Goal: Information Seeking & Learning: Check status

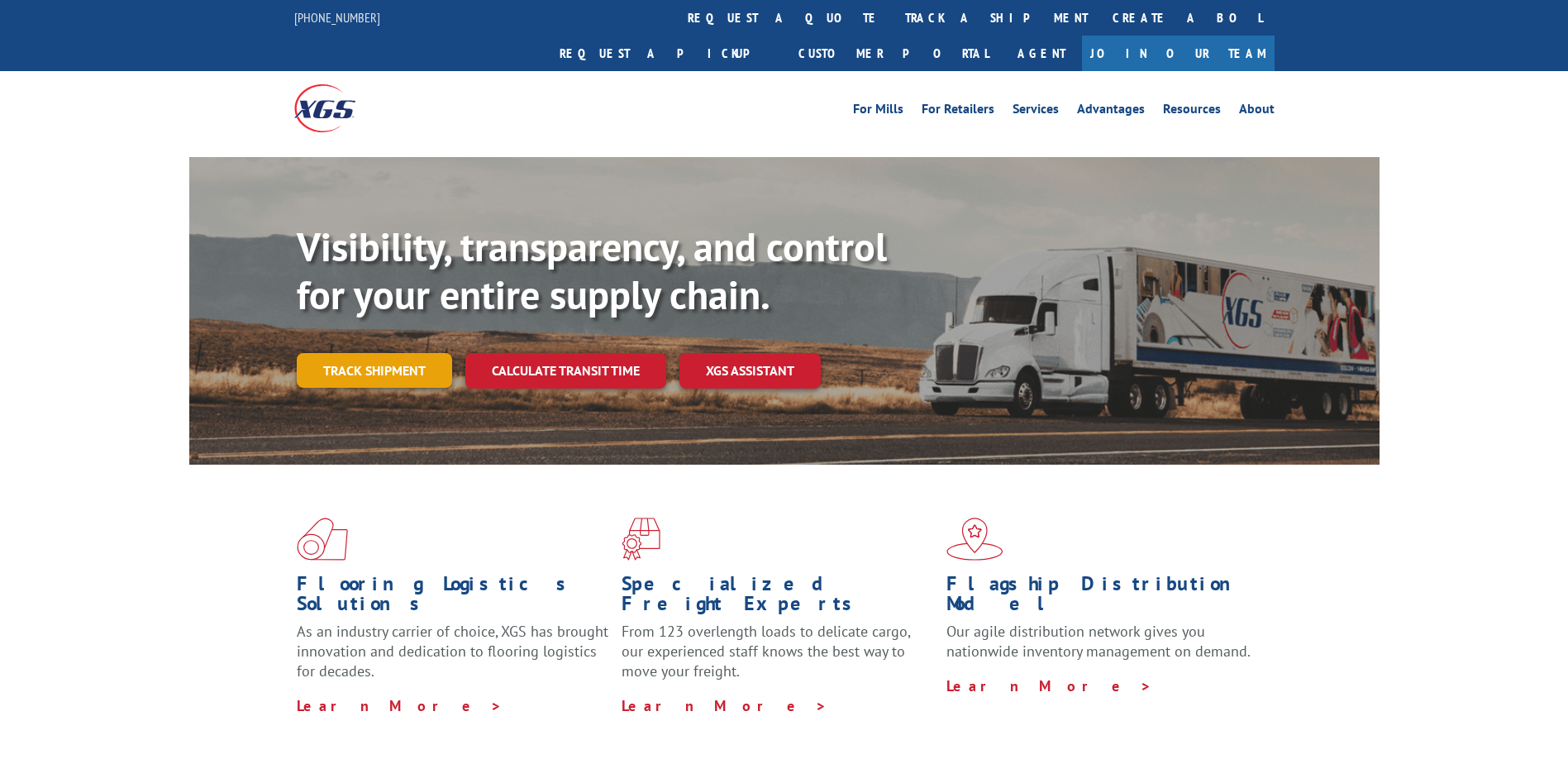
click at [423, 353] on link "Track shipment" at bounding box center [374, 370] width 155 height 35
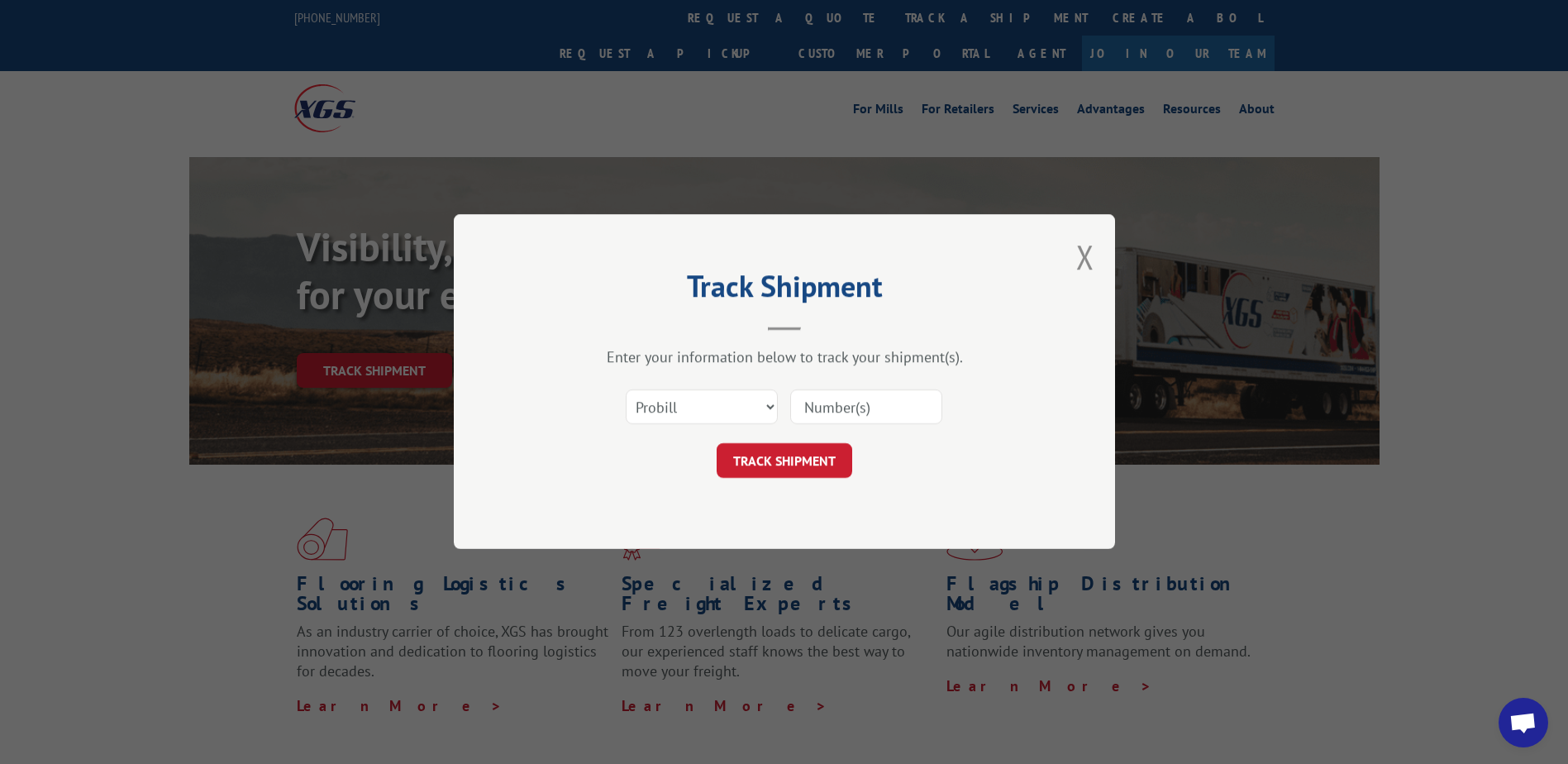
drag, startPoint x: 656, startPoint y: 382, endPoint x: 666, endPoint y: 398, distance: 18.9
click at [657, 382] on div "Select category... Probill BOL PO" at bounding box center [784, 408] width 496 height 55
click at [670, 399] on select "Select category... Probill BOL PO" at bounding box center [702, 407] width 152 height 35
select select "bol"
click at [626, 390] on select "Select category... Probill BOL PO" at bounding box center [702, 407] width 152 height 35
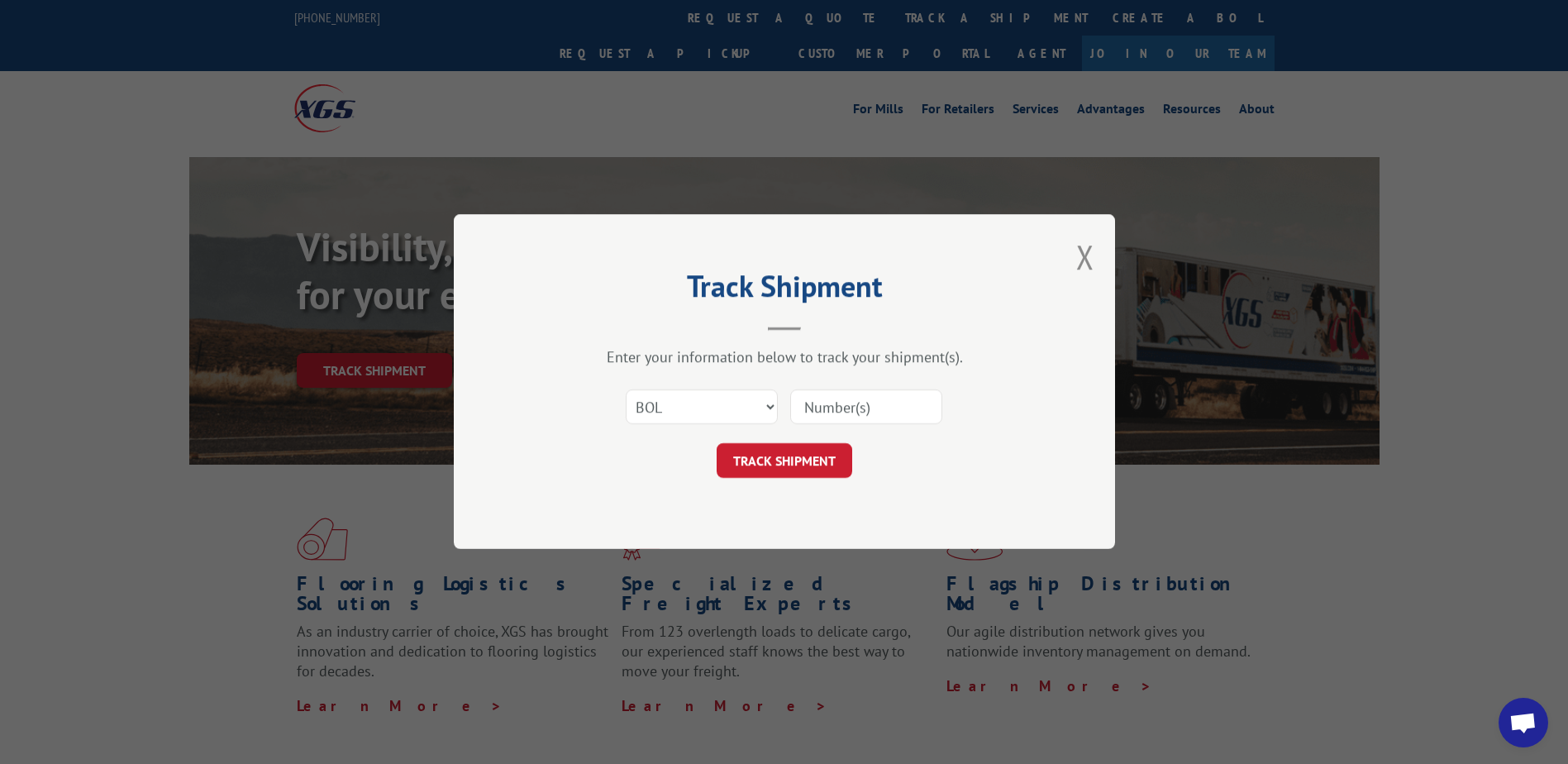
click at [831, 416] on input at bounding box center [866, 407] width 152 height 35
type input "5914766"
click at [803, 463] on button "TRACK SHIPMENT" at bounding box center [784, 460] width 135 height 35
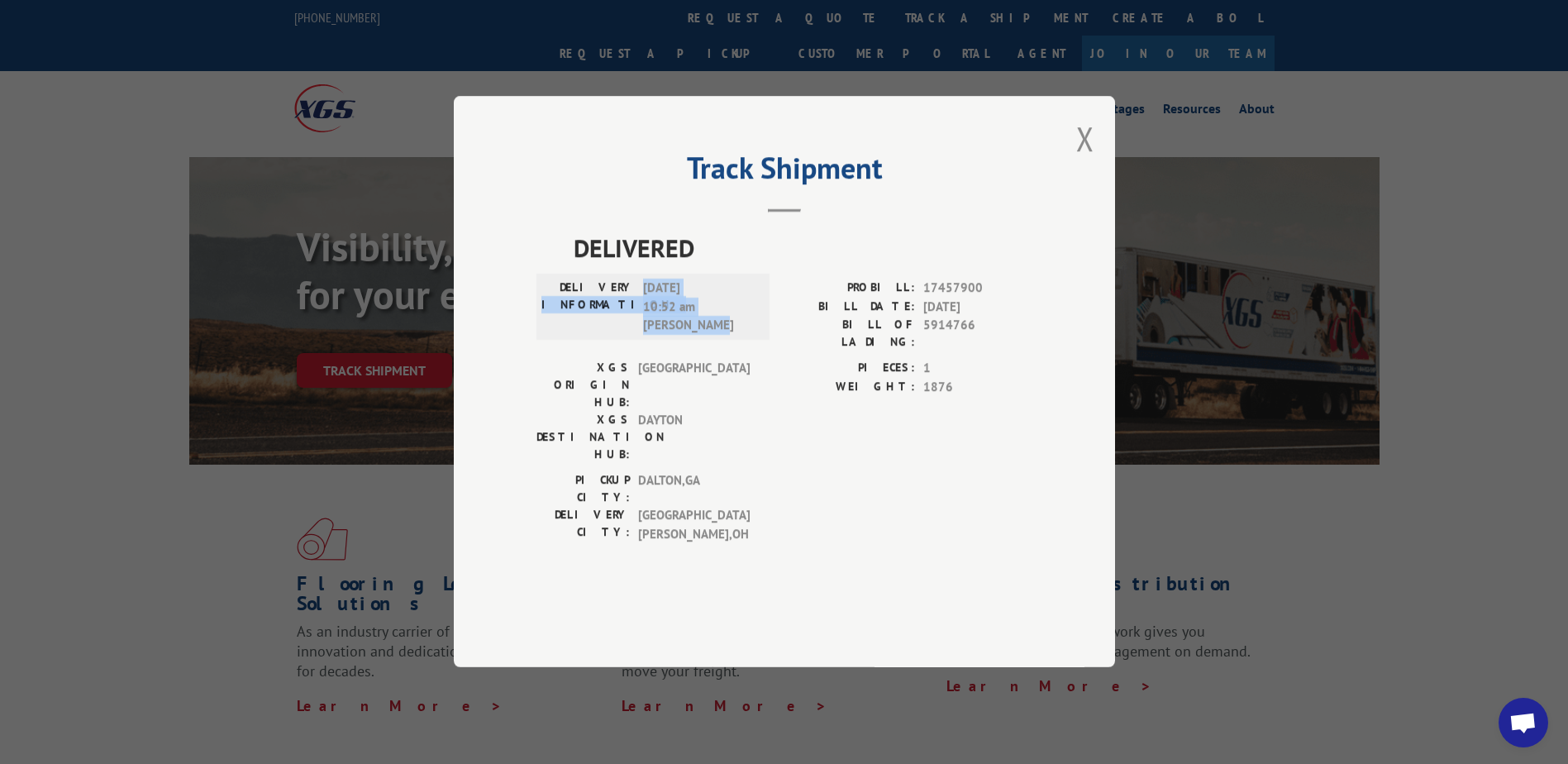
drag, startPoint x: 738, startPoint y: 383, endPoint x: 539, endPoint y: 375, distance: 199.2
click at [539, 340] on div "DELIVERY INFORMATION: [DATE] 10:52 am [PERSON_NAME]" at bounding box center [653, 307] width 233 height 66
drag, startPoint x: 539, startPoint y: 375, endPoint x: 691, endPoint y: 398, distance: 153.7
click at [691, 398] on span "[GEOGRAPHIC_DATA]" at bounding box center [693, 385] width 112 height 52
drag, startPoint x: 973, startPoint y: 376, endPoint x: 912, endPoint y: 377, distance: 61.0
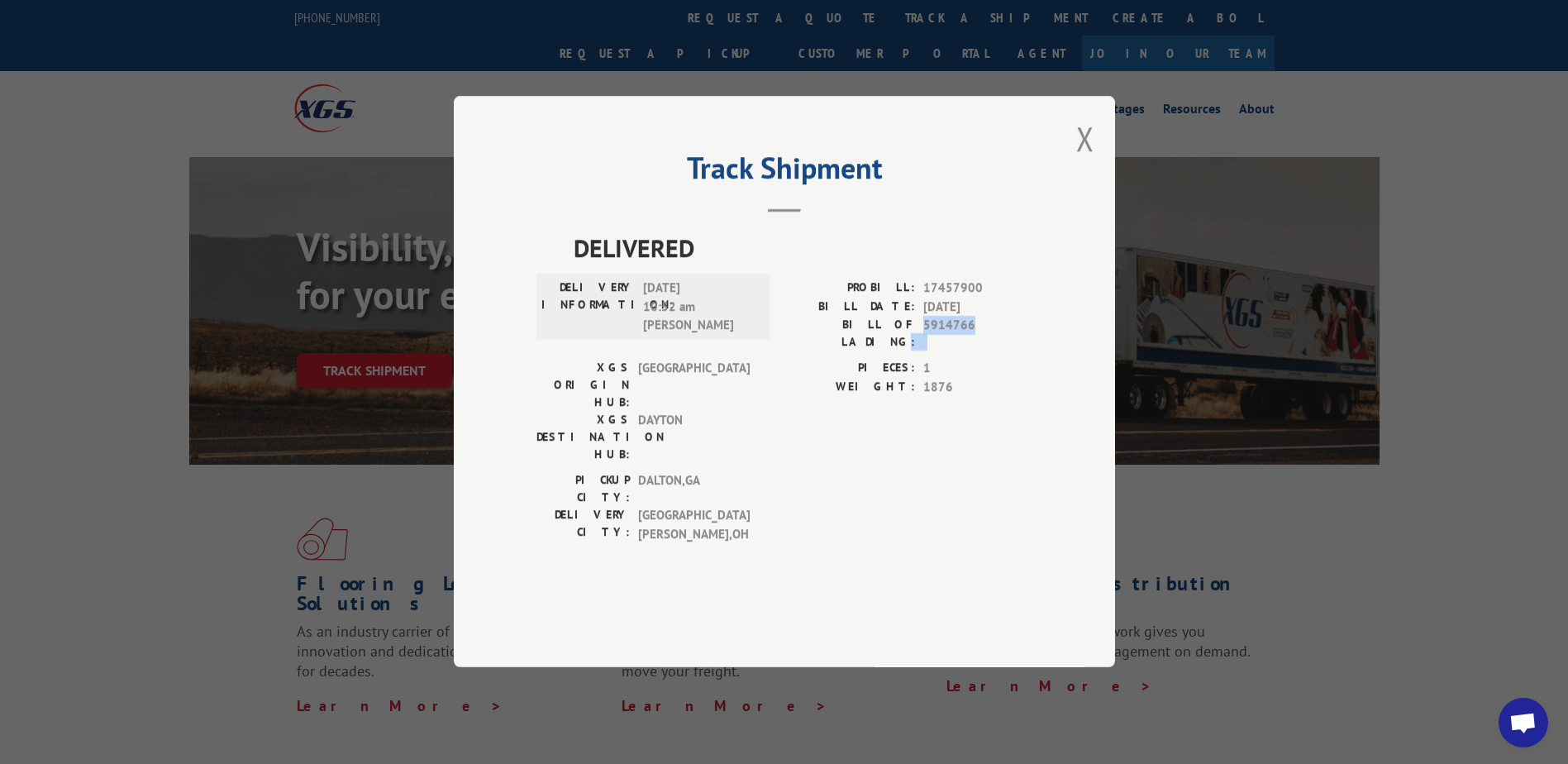
click at [912, 351] on div "BILL OF LADING: 5914766" at bounding box center [908, 334] width 248 height 35
click at [877, 478] on div "PICKUP CITY: [GEOGRAPHIC_DATA] , [GEOGRAPHIC_DATA]: [GEOGRAPHIC_DATA][PERSON_NA…" at bounding box center [784, 511] width 496 height 80
